Goal: Complete application form

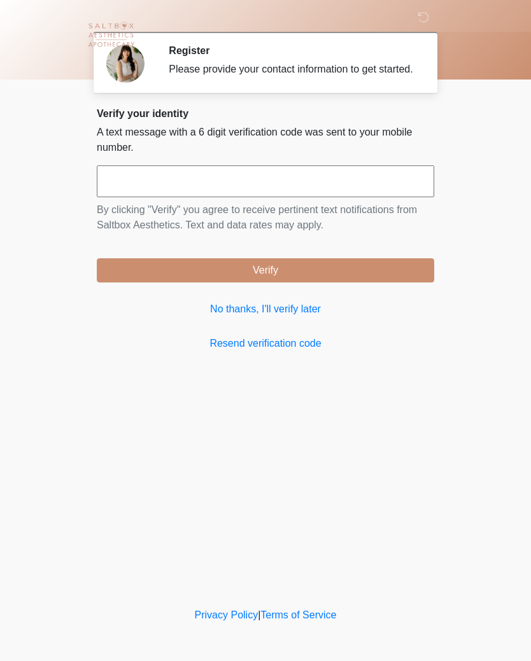
click at [364, 190] on input "text" at bounding box center [265, 181] width 337 height 32
type input "******"
click at [358, 274] on button "Verify" at bounding box center [265, 270] width 337 height 24
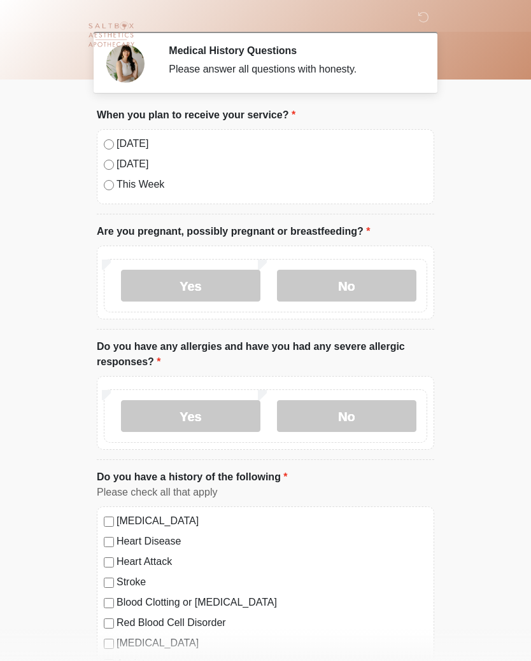
click at [349, 288] on label "No" at bounding box center [346, 286] width 139 height 32
click at [374, 406] on label "No" at bounding box center [346, 416] width 139 height 32
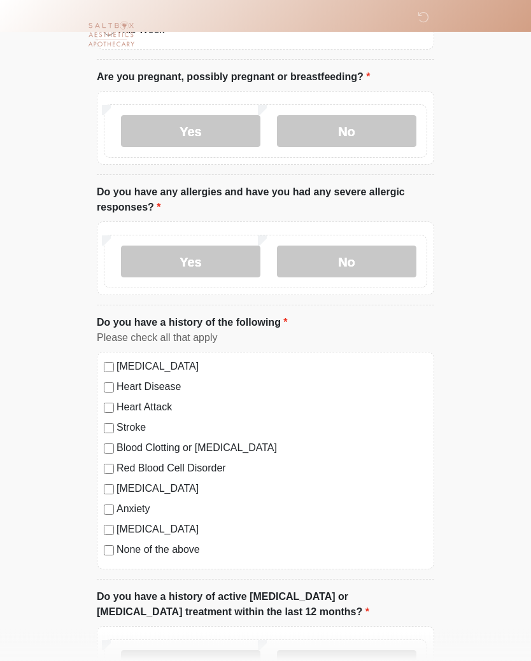
scroll to position [159, 0]
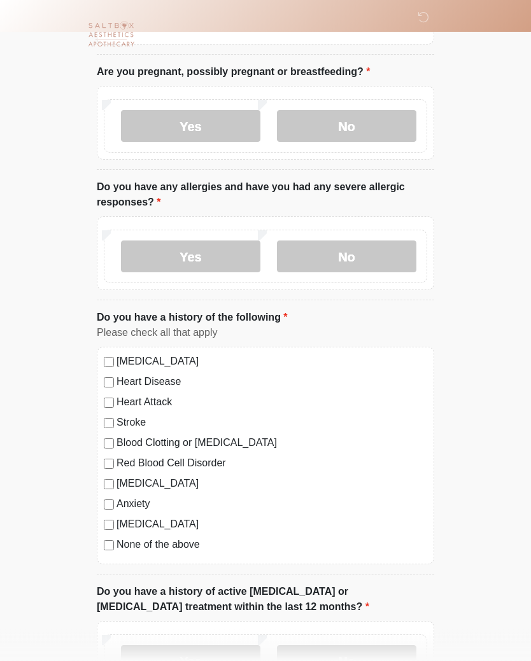
click at [114, 477] on div "[MEDICAL_DATA]" at bounding box center [265, 484] width 323 height 15
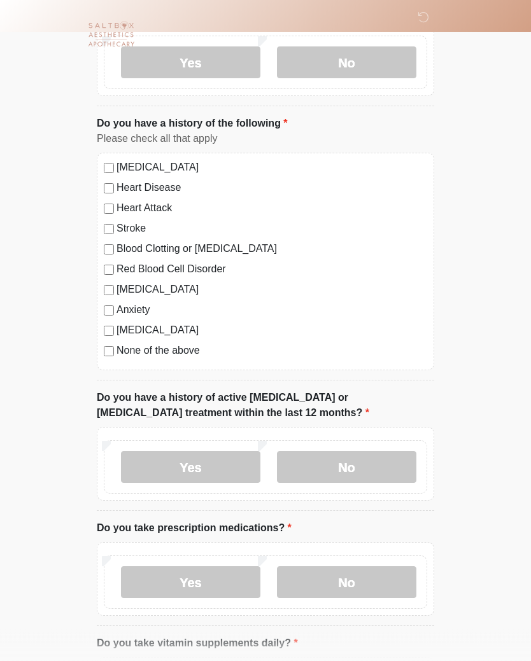
scroll to position [354, 0]
click at [381, 464] on label "No" at bounding box center [346, 467] width 139 height 32
click at [209, 584] on label "Yes" at bounding box center [190, 582] width 139 height 32
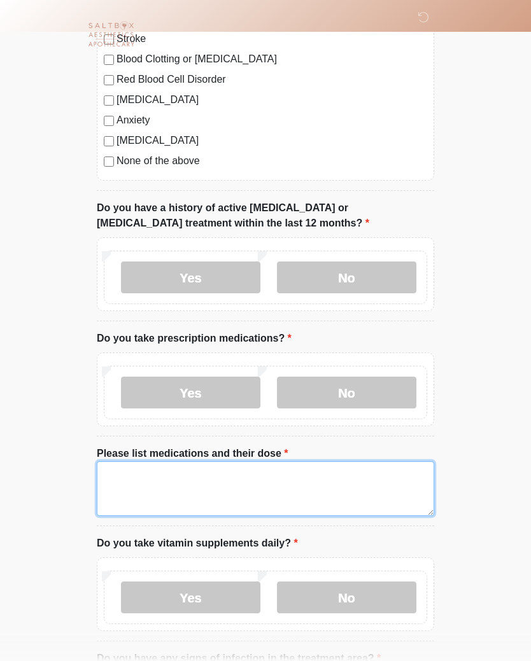
click at [273, 494] on textarea "Please list medications and their dose" at bounding box center [265, 489] width 337 height 55
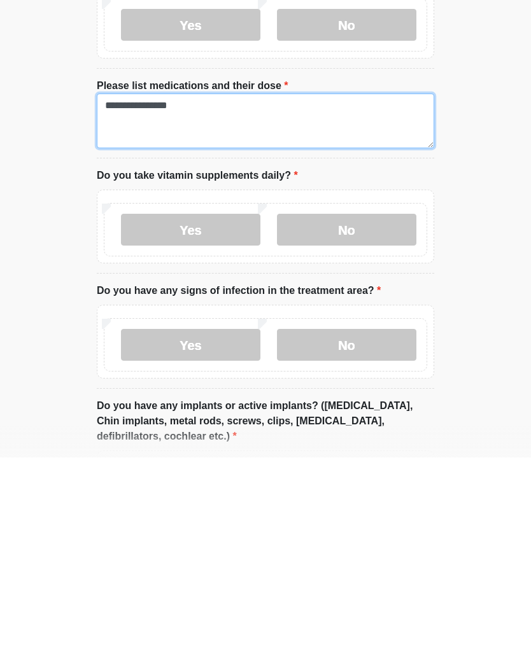
scroll to position [717, 0]
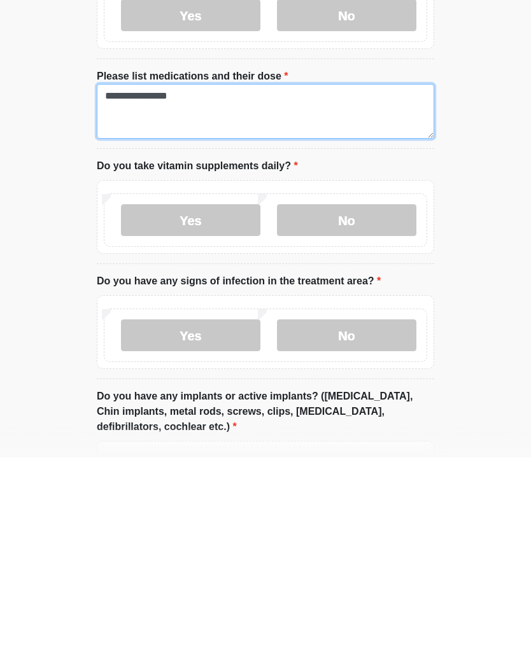
type textarea "**********"
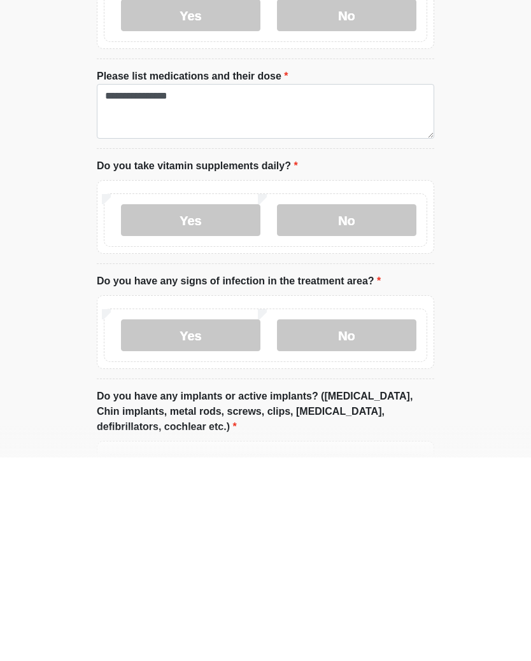
click at [208, 408] on label "Yes" at bounding box center [190, 424] width 139 height 32
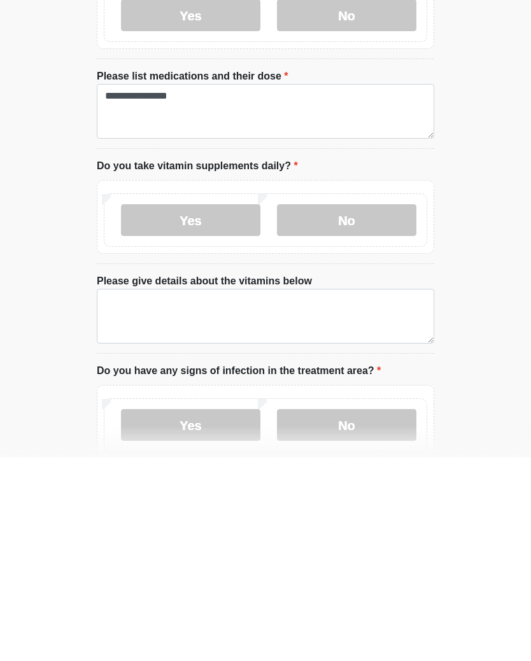
scroll to position [921, 0]
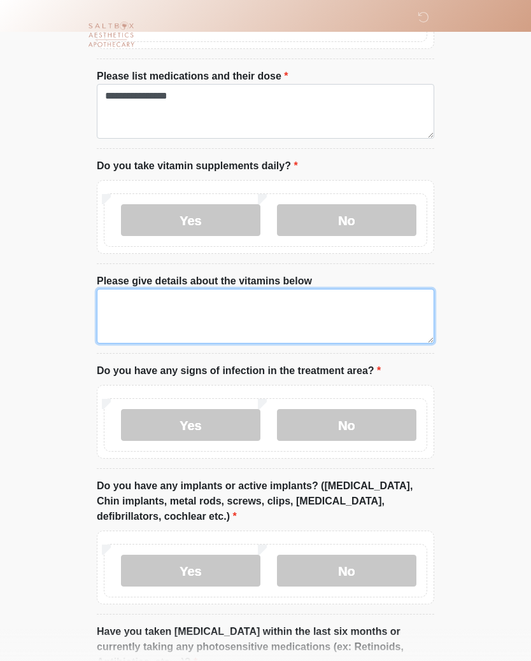
click at [367, 320] on textarea "Please give details about the vitamins below" at bounding box center [265, 316] width 337 height 55
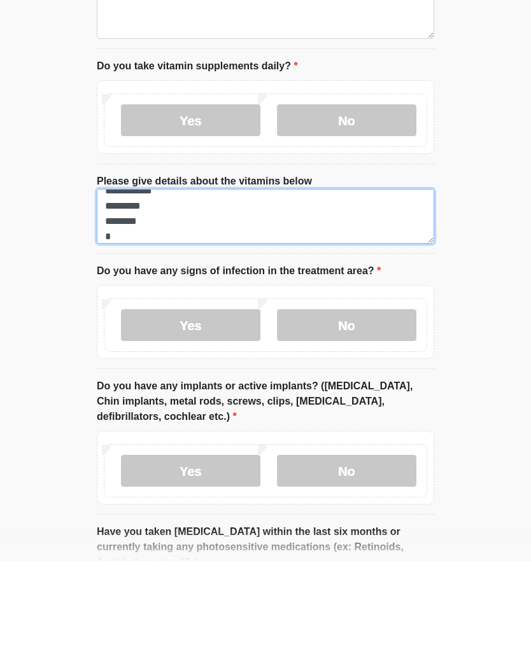
scroll to position [10, 0]
type textarea "**********"
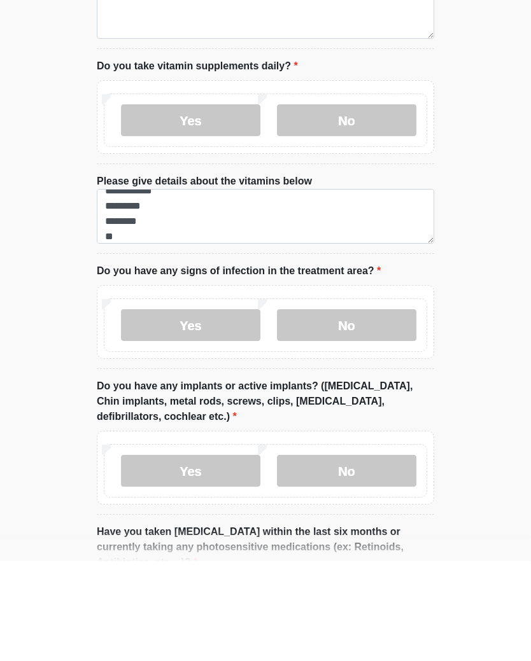
click at [382, 409] on label "No" at bounding box center [346, 425] width 139 height 32
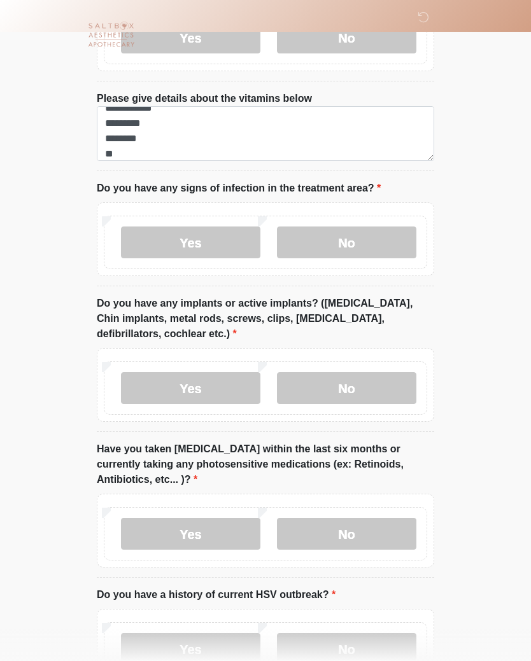
scroll to position [1103, 0]
click at [200, 377] on label "Yes" at bounding box center [190, 389] width 139 height 32
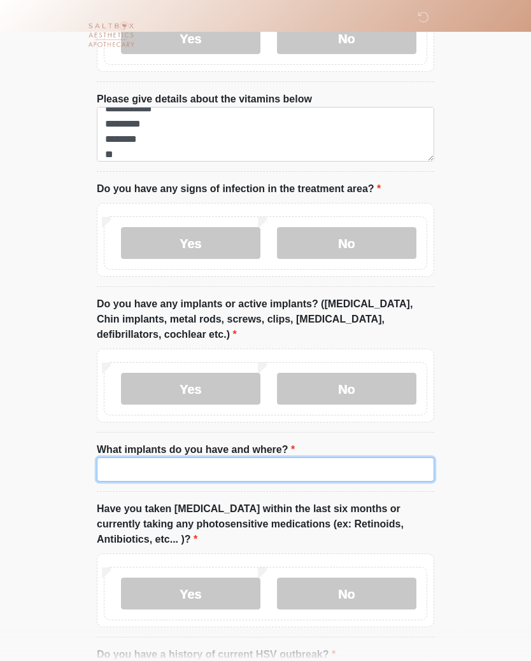
click at [272, 464] on input "What implants do you have and where?" at bounding box center [265, 470] width 337 height 24
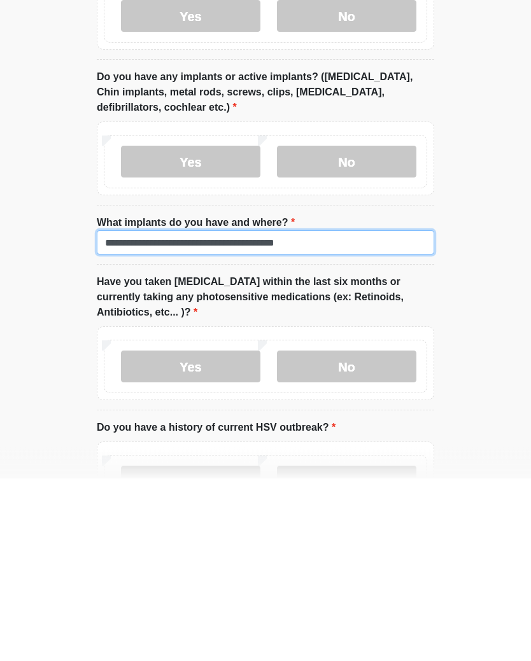
type input "**********"
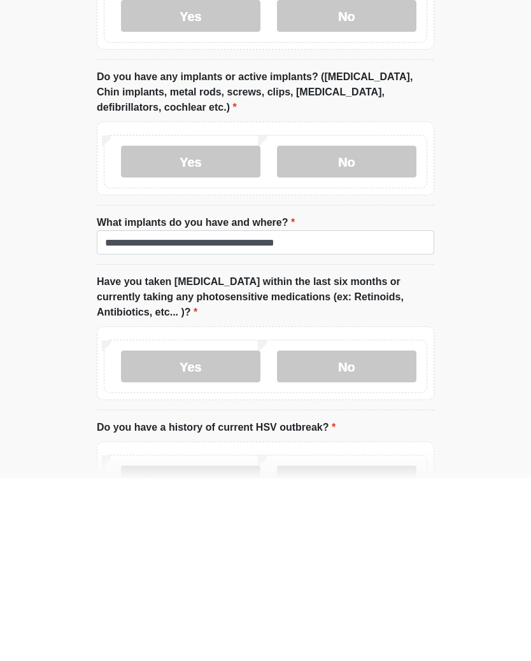
click at [393, 534] on label "No" at bounding box center [346, 550] width 139 height 32
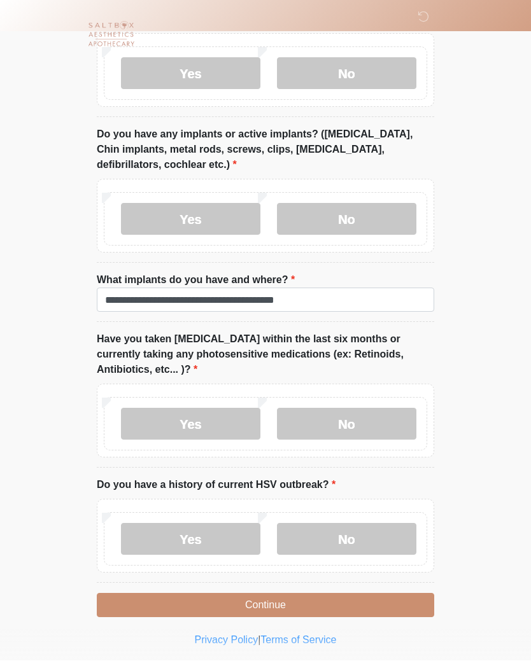
click at [346, 538] on label "No" at bounding box center [346, 540] width 139 height 32
click at [337, 598] on button "Continue" at bounding box center [265, 606] width 337 height 24
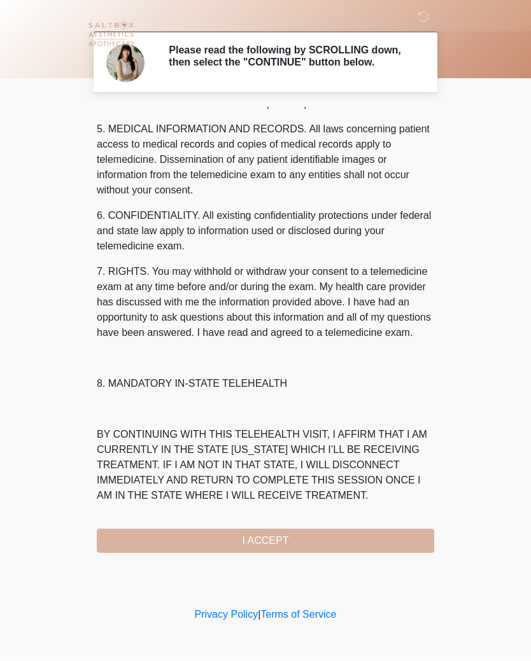
scroll to position [438, 0]
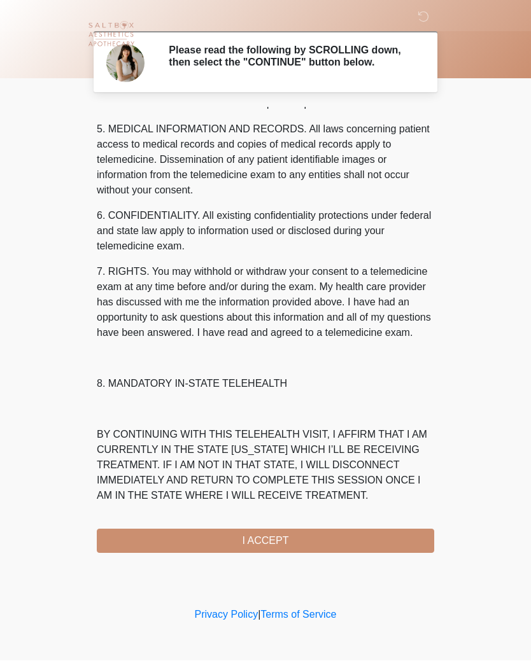
click at [311, 537] on button "I ACCEPT" at bounding box center [265, 541] width 337 height 24
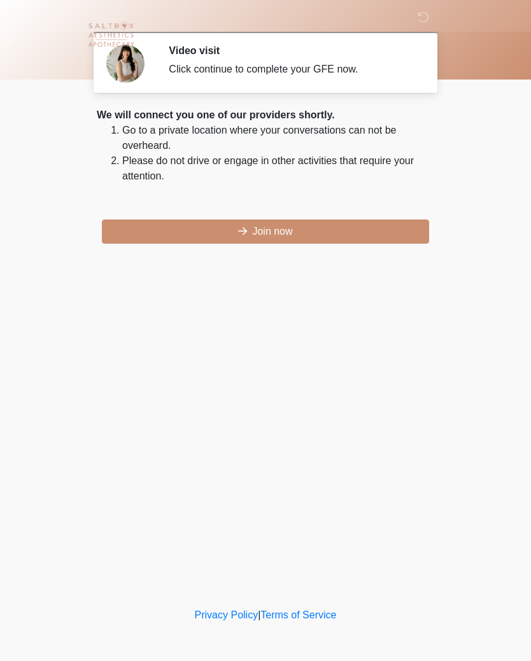
click at [375, 231] on button "Join now" at bounding box center [265, 232] width 327 height 24
